Goal: Transaction & Acquisition: Download file/media

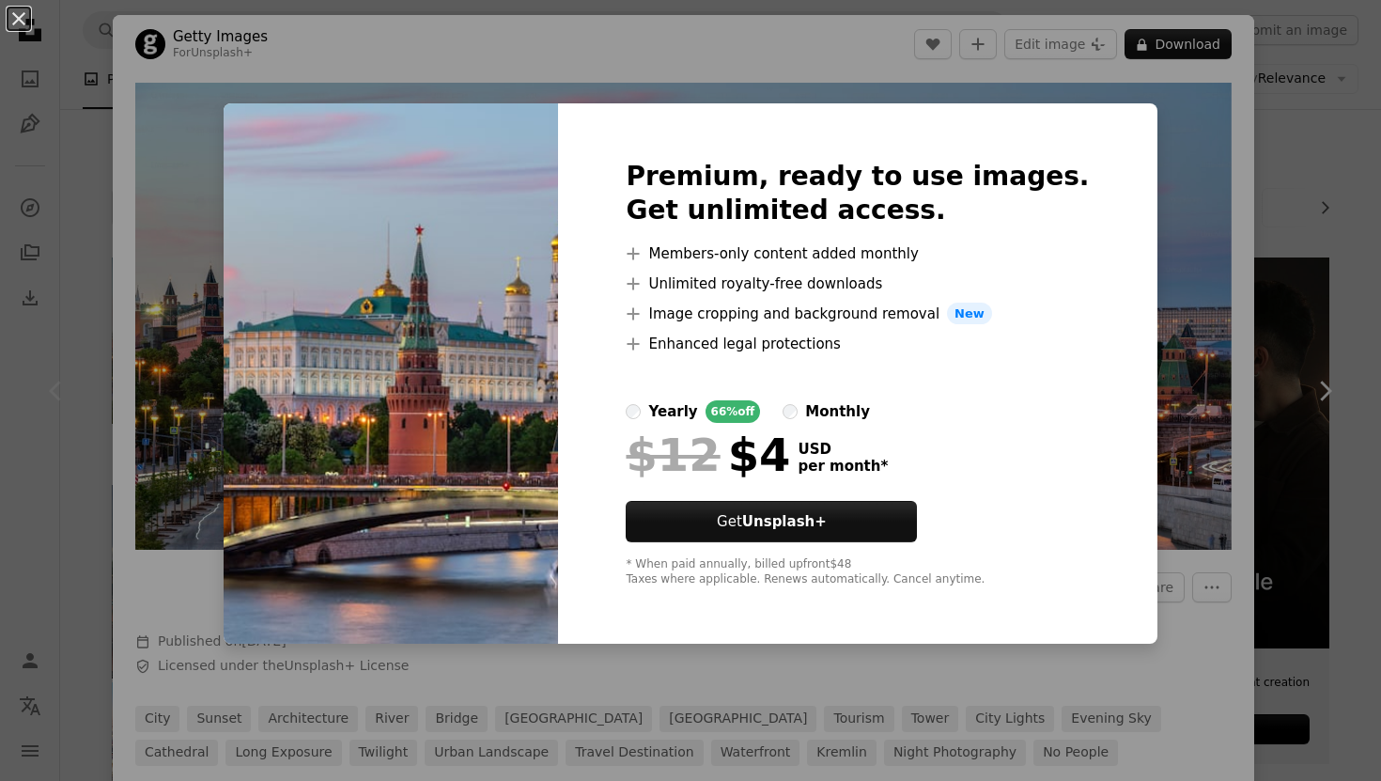
click at [1127, 65] on div "An X shape Premium, ready to use images. Get unlimited access. A plus sign Memb…" at bounding box center [690, 390] width 1381 height 781
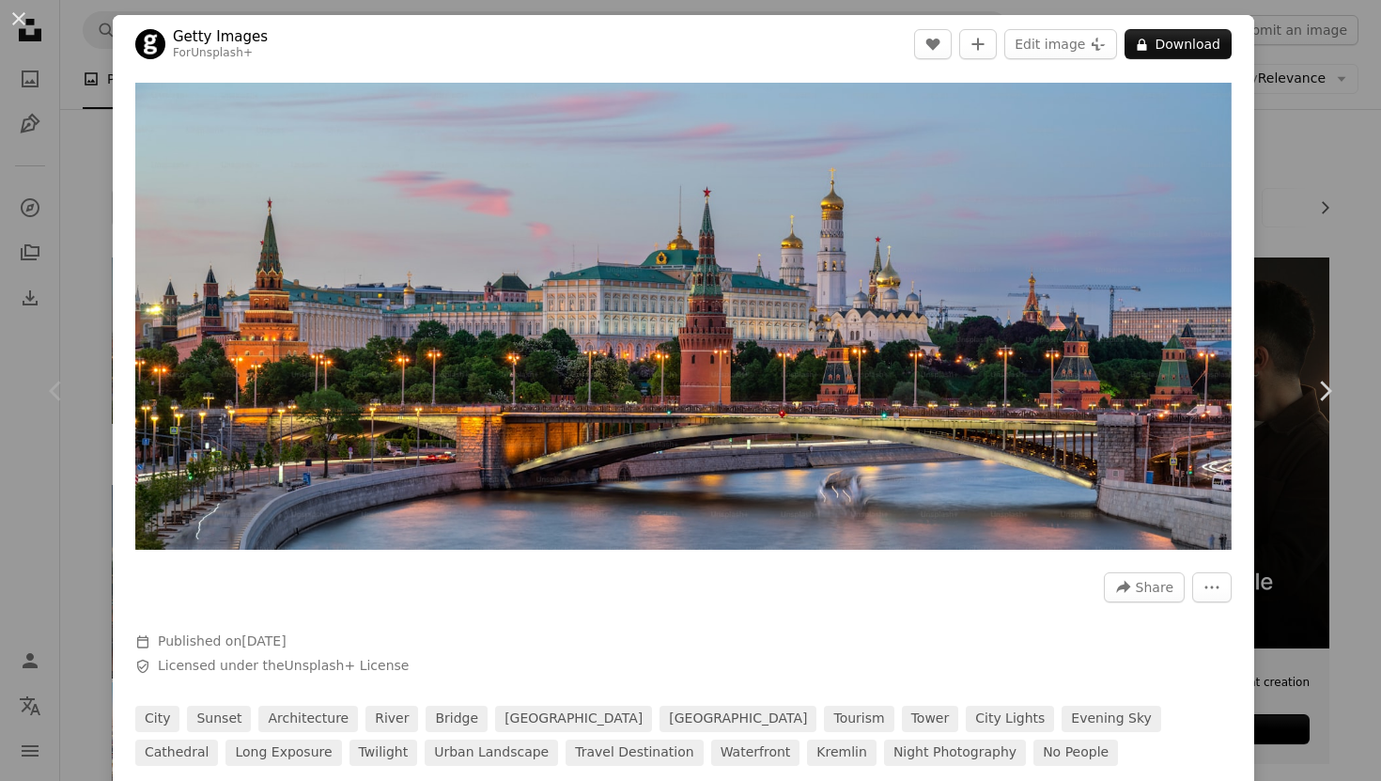
click at [1301, 117] on div "An X shape Chevron left Chevron right Getty Images For Unsplash+ A heart A plus…" at bounding box center [690, 390] width 1381 height 781
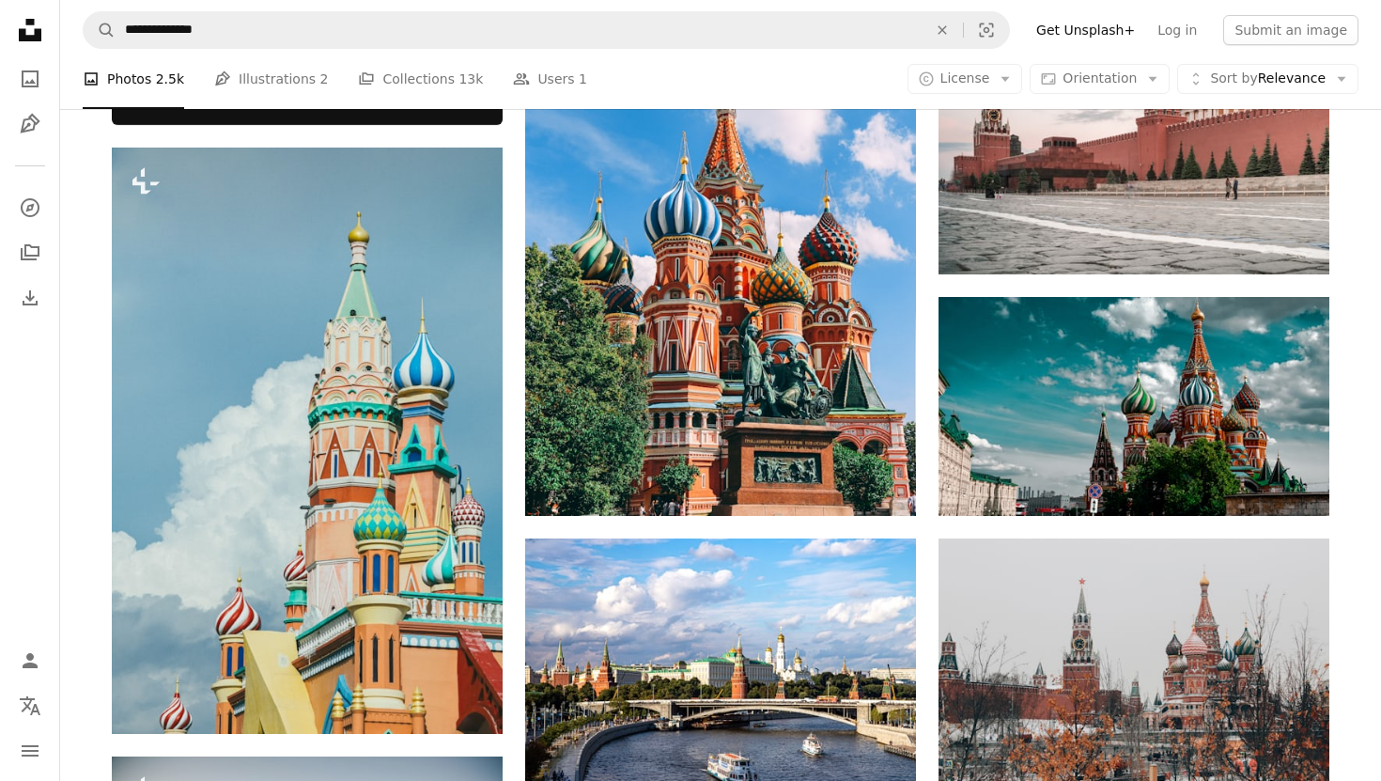
scroll to position [808, 0]
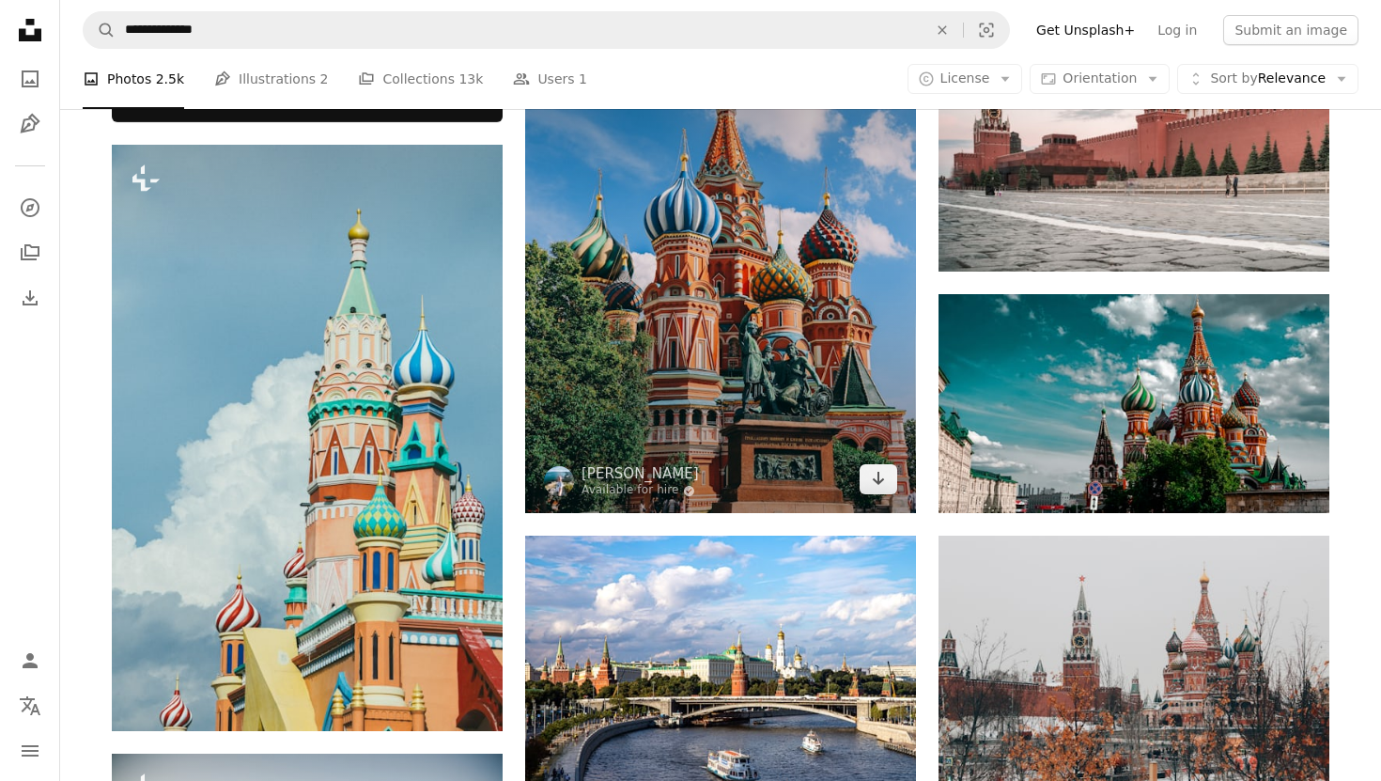
click at [646, 339] on img at bounding box center [720, 260] width 391 height 505
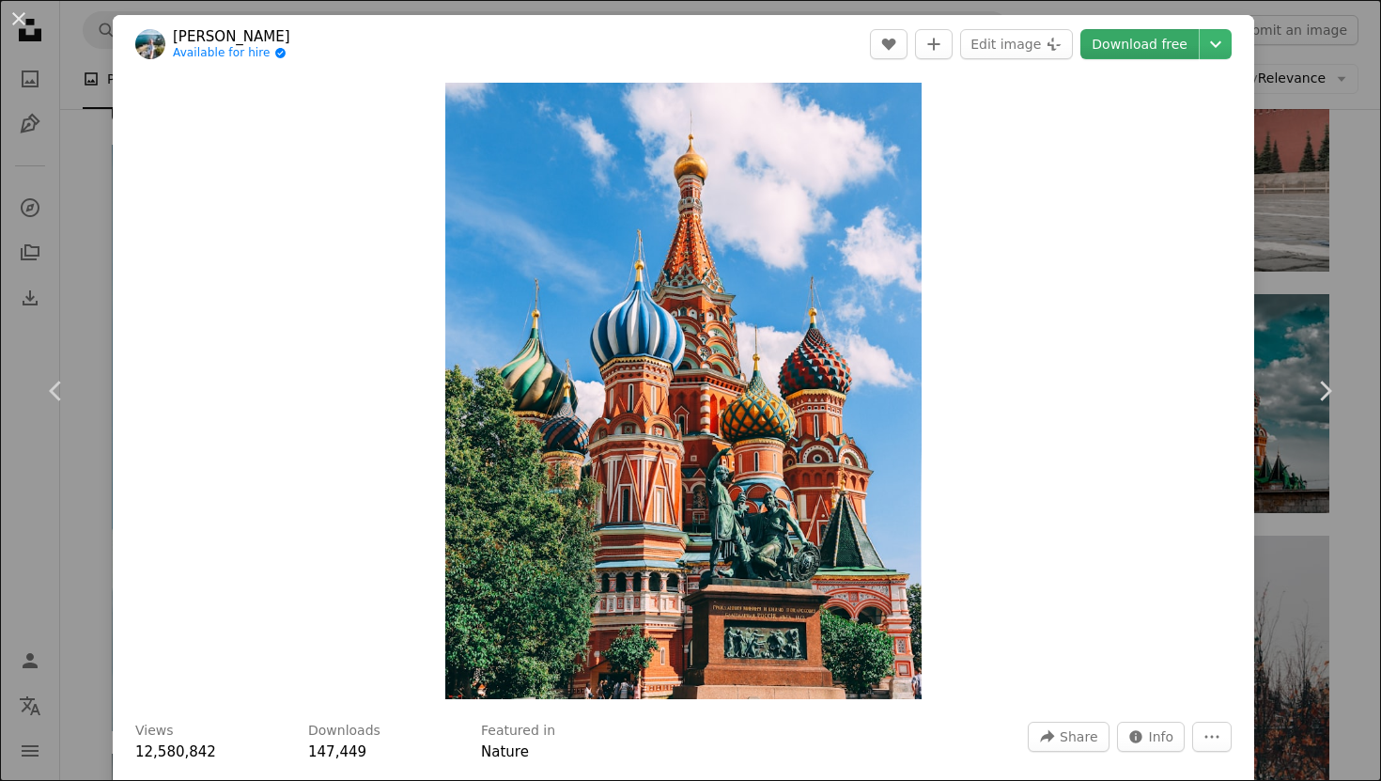
click at [1141, 51] on link "Download free" at bounding box center [1139, 44] width 118 height 30
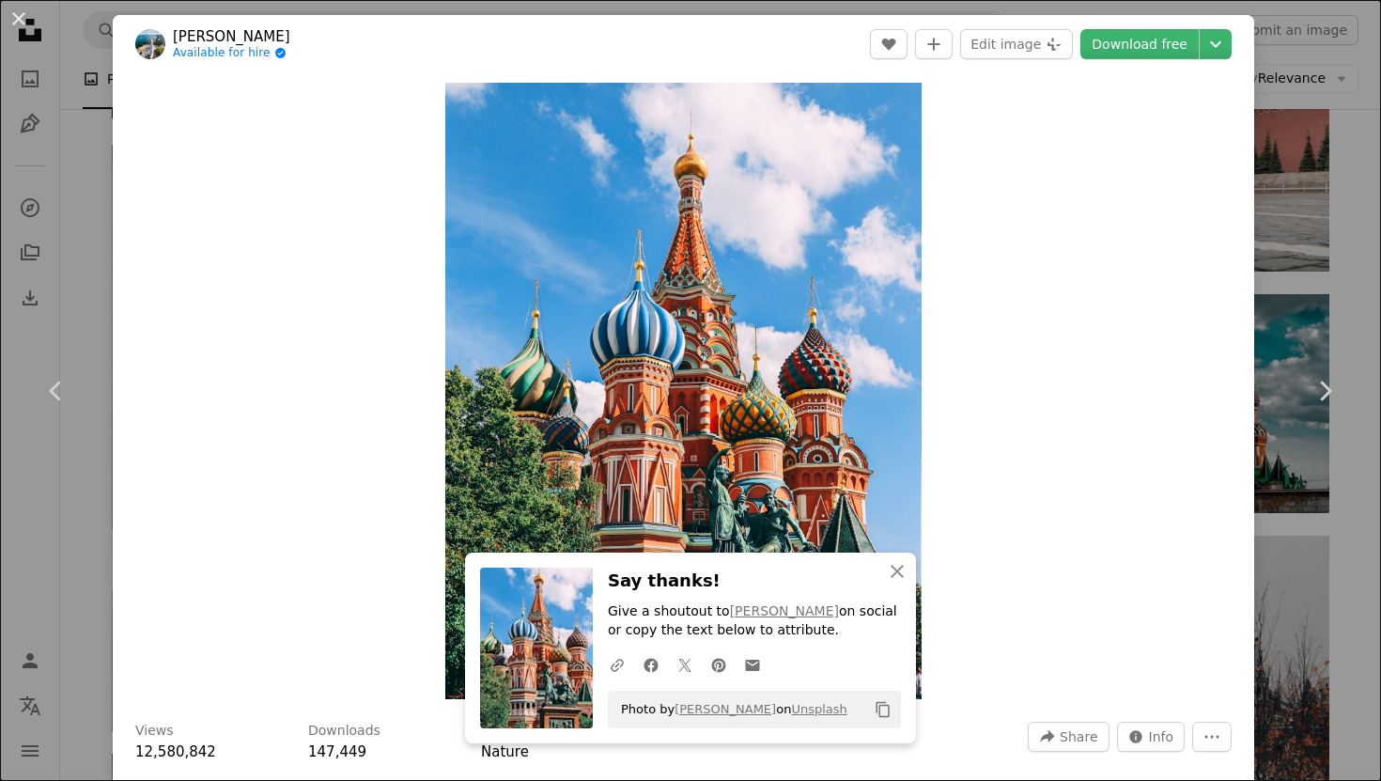
click at [1292, 279] on div "An X shape Chevron left Chevron right [PERSON_NAME] Available for hire A checkm…" at bounding box center [690, 390] width 1381 height 781
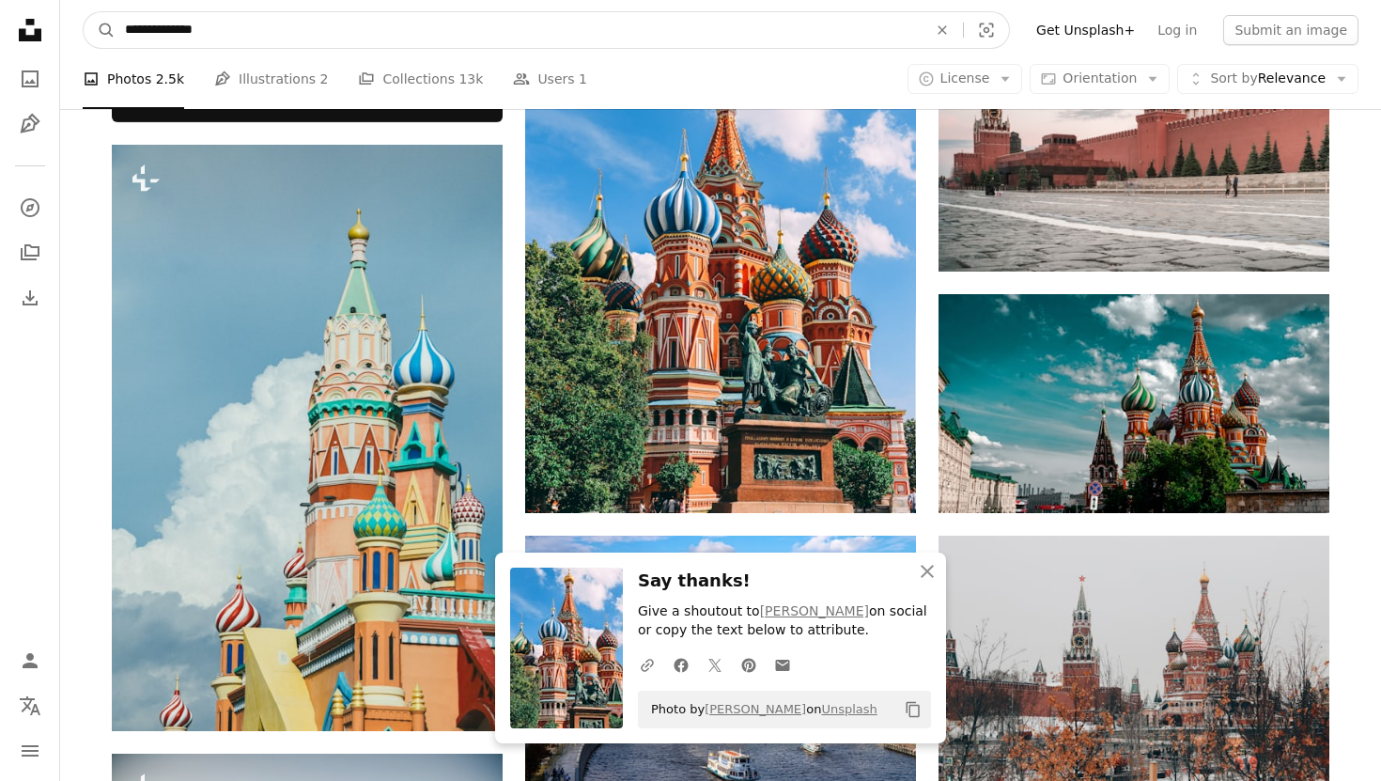
click at [199, 37] on input "**********" at bounding box center [519, 30] width 806 height 36
type input "******"
click button "A magnifying glass" at bounding box center [100, 30] width 32 height 36
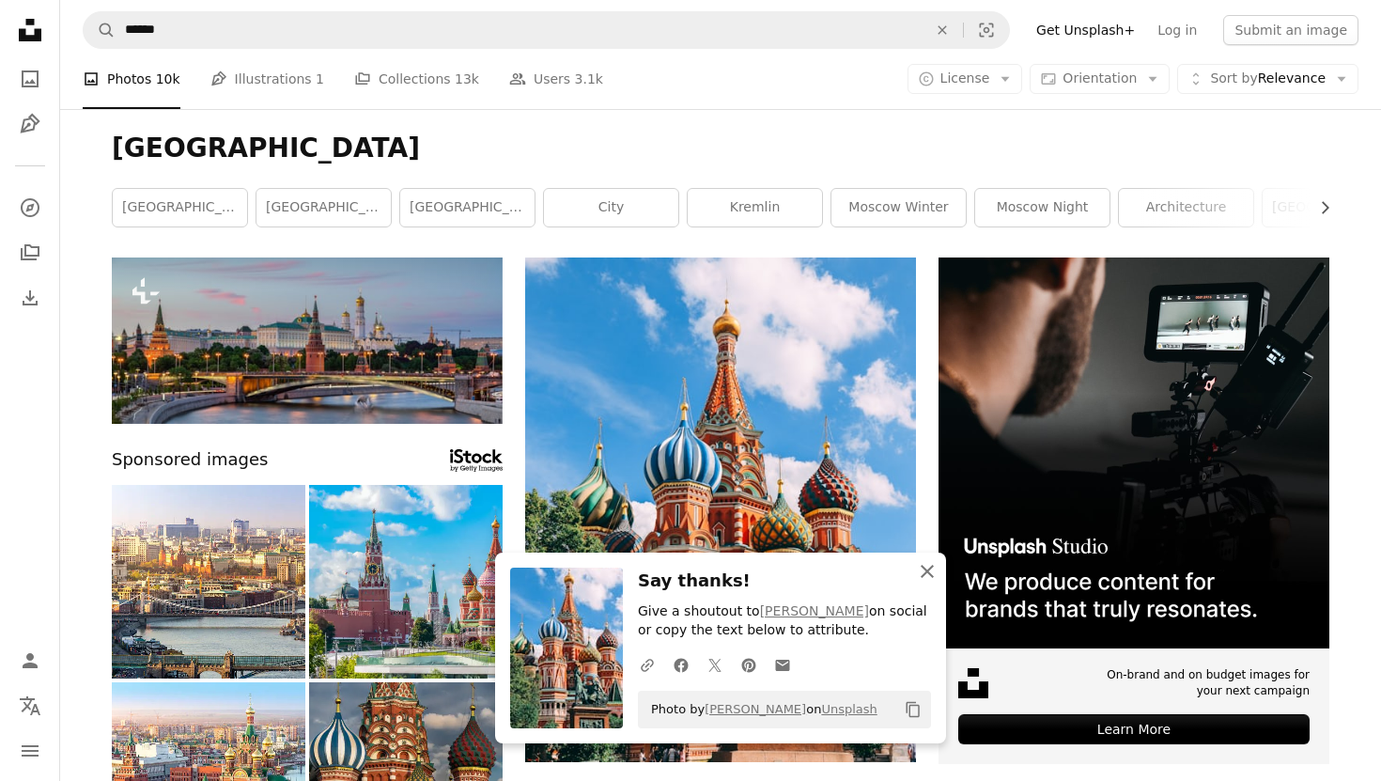
click at [927, 573] on icon "An X shape" at bounding box center [927, 571] width 23 height 23
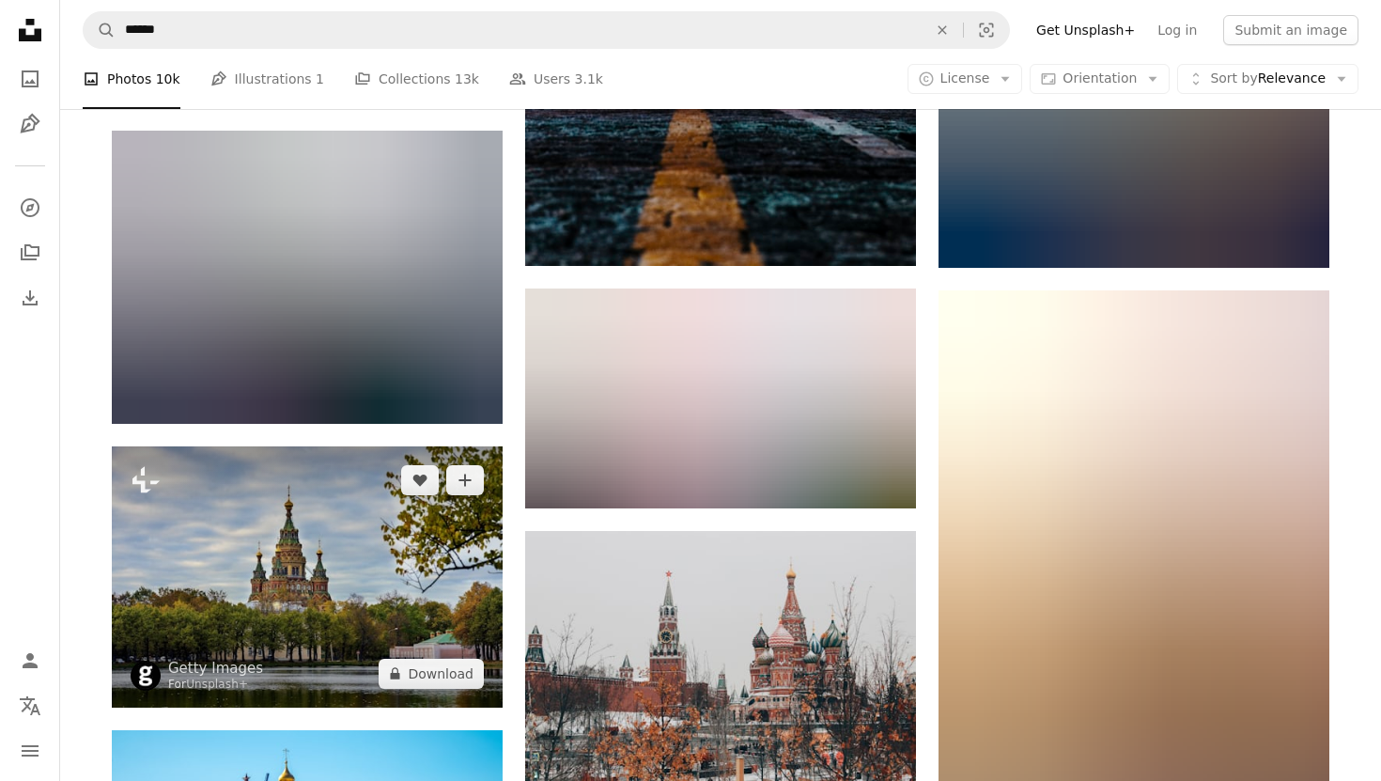
scroll to position [1103, 0]
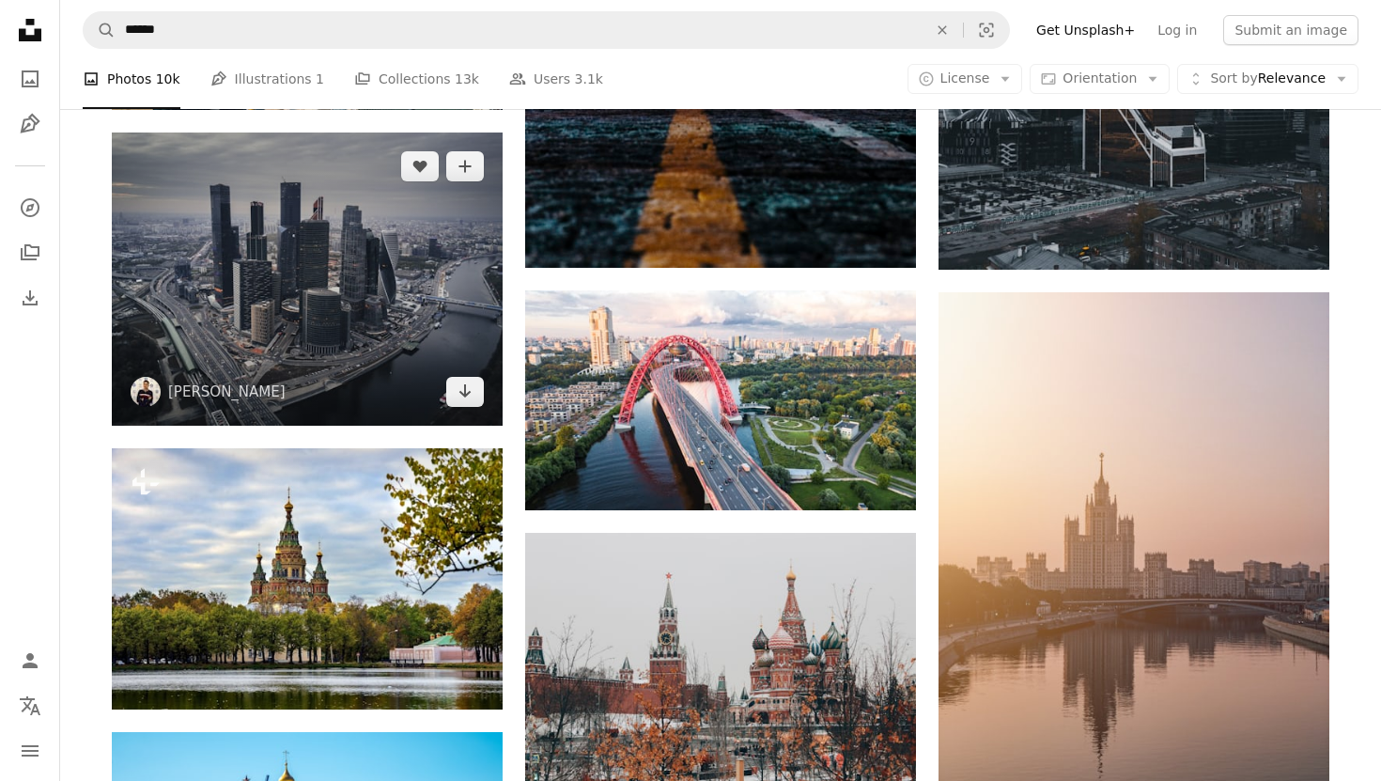
click at [381, 286] on img at bounding box center [307, 278] width 391 height 293
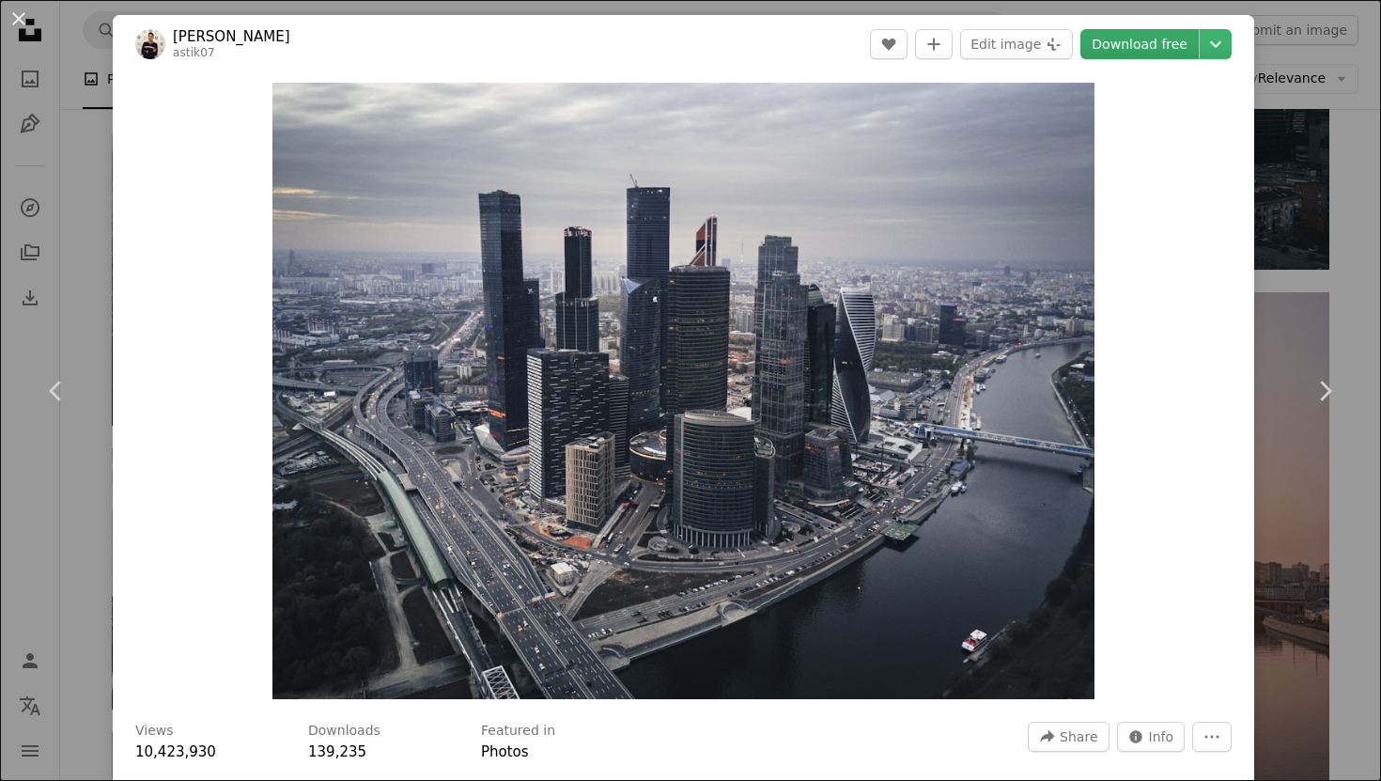
click at [1142, 55] on link "Download free" at bounding box center [1139, 44] width 118 height 30
